Goal: Check status: Check status

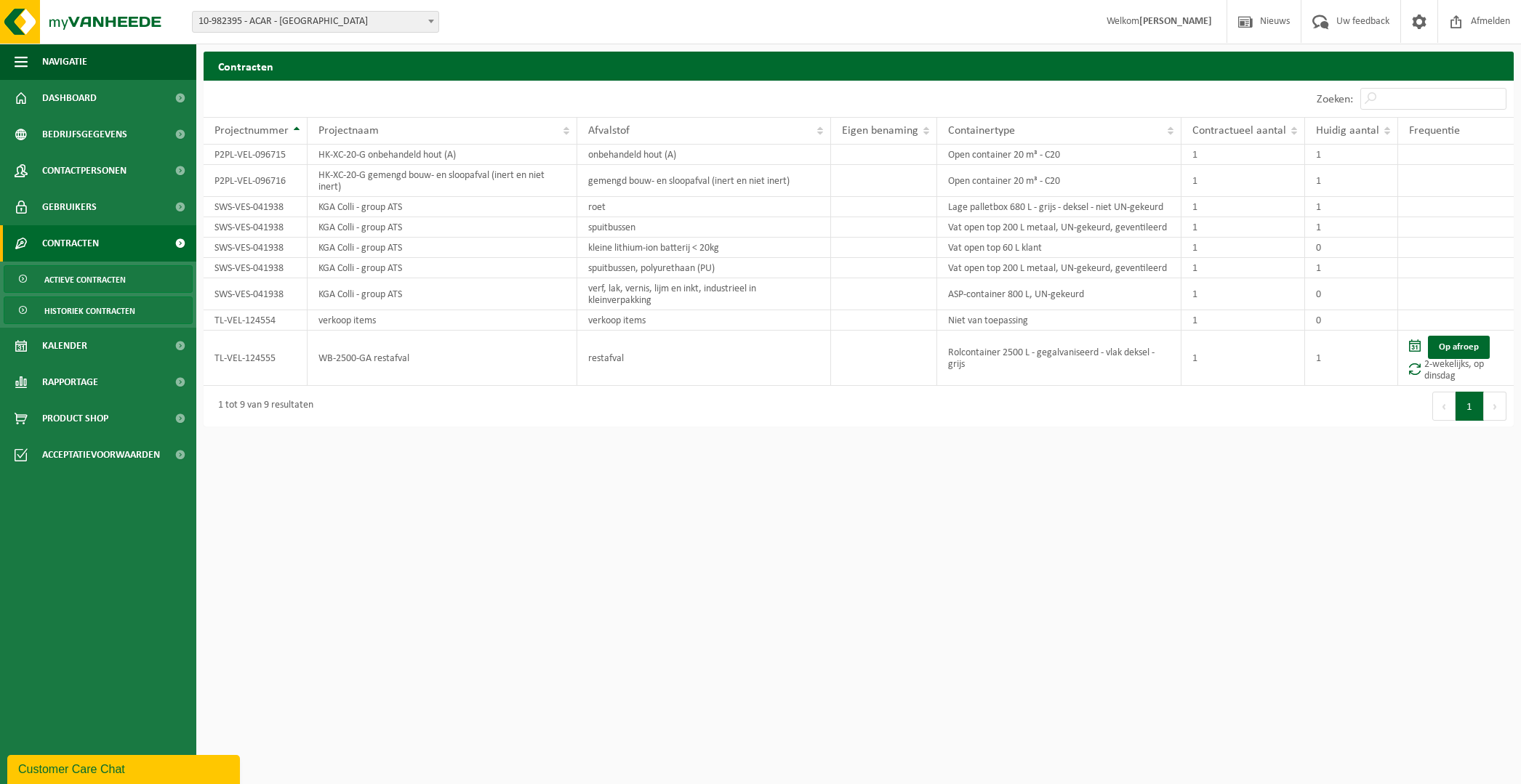
click at [85, 307] on span "Historiek contracten" at bounding box center [90, 311] width 91 height 27
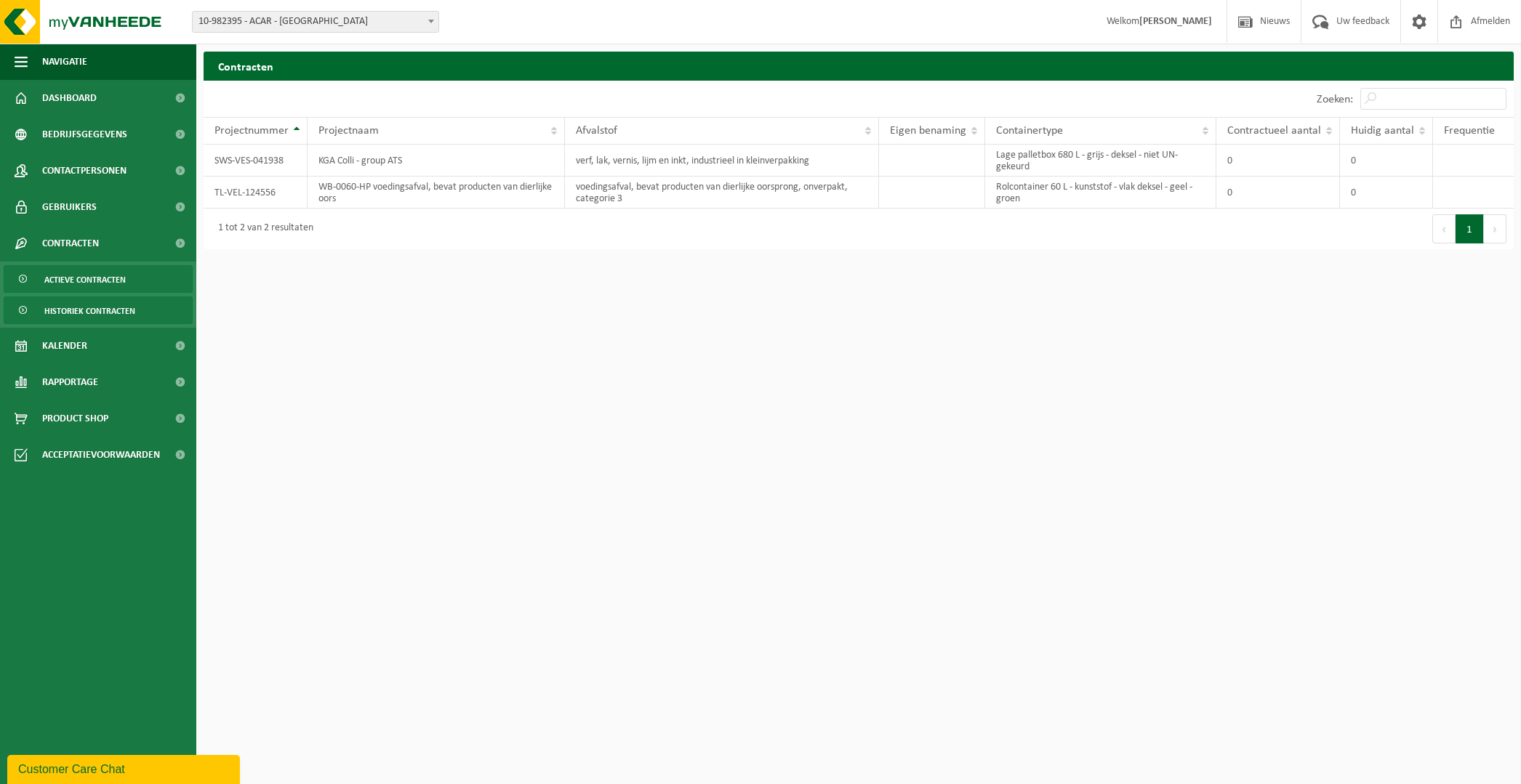
click at [113, 279] on span "Actieve contracten" at bounding box center [84, 280] width 81 height 27
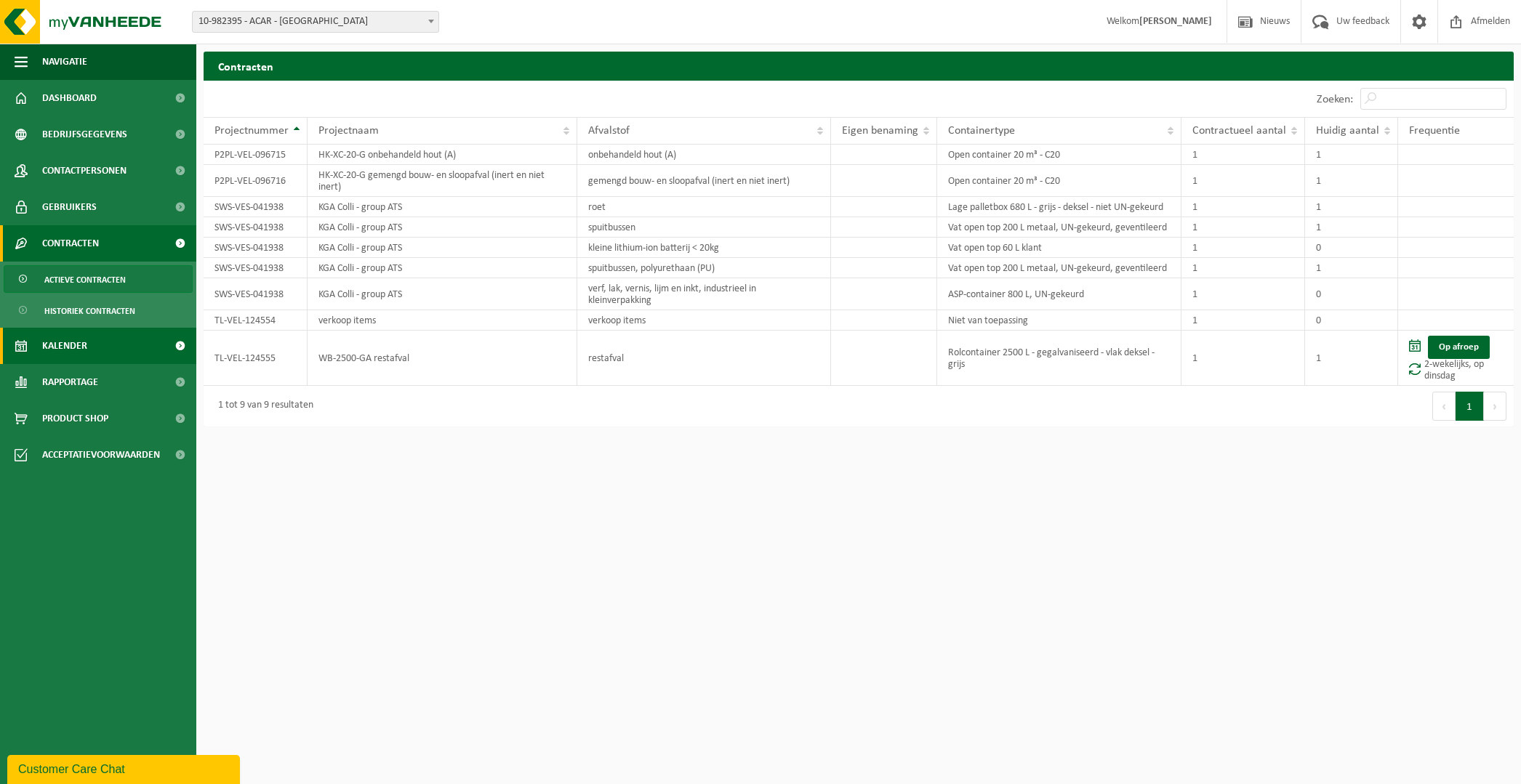
click at [80, 341] on span "Kalender" at bounding box center [64, 346] width 45 height 36
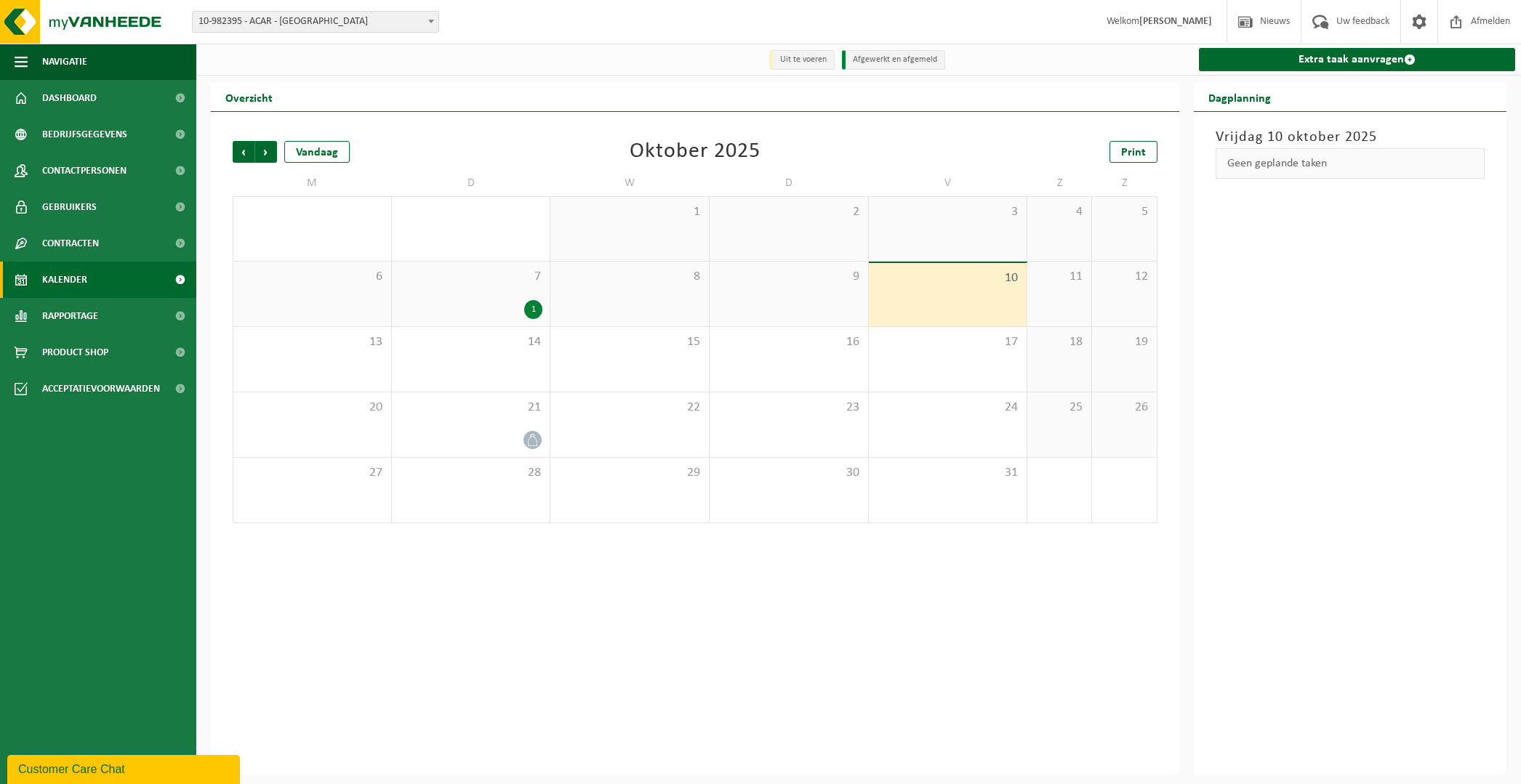
click at [373, 33] on div "Vestiging: 10-982389 - GEZEL NV - BUGGENHOUT 10-982395 - ACAR - SINT-NIKLAAS 10…" at bounding box center [760, 22] width 1521 height 44
click at [373, 22] on span "10-982395 - ACAR - [GEOGRAPHIC_DATA]" at bounding box center [316, 21] width 246 height 20
